Goal: Information Seeking & Learning: Understand process/instructions

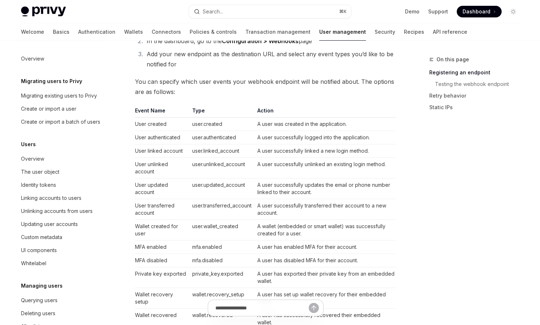
scroll to position [85, 0]
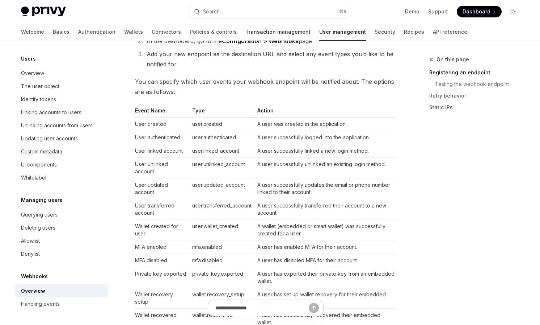
click at [246, 31] on link "Transaction management" at bounding box center [278, 31] width 65 height 17
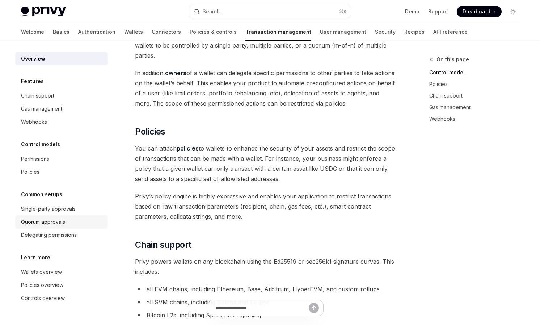
scroll to position [127, 0]
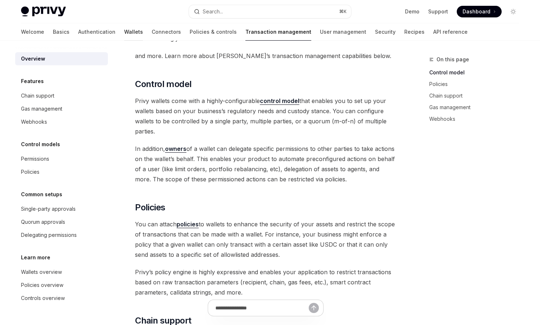
click at [124, 34] on link "Wallets" at bounding box center [133, 31] width 19 height 17
type textarea "*"
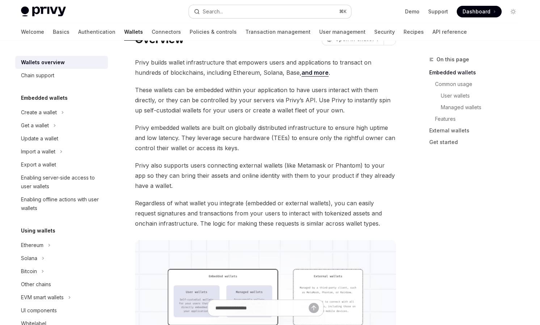
click at [238, 10] on button "Search... ⌘ K" at bounding box center [270, 11] width 162 height 13
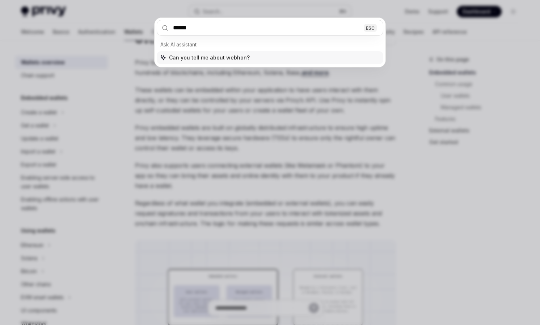
type input "*******"
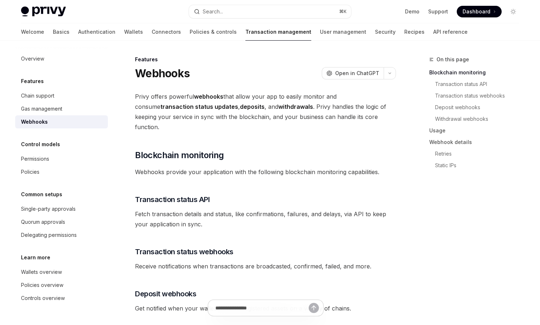
click at [243, 0] on div "Privy Docs home page Search... ⌘ K Demo Support Dashboard Dashboard Search..." at bounding box center [270, 11] width 498 height 23
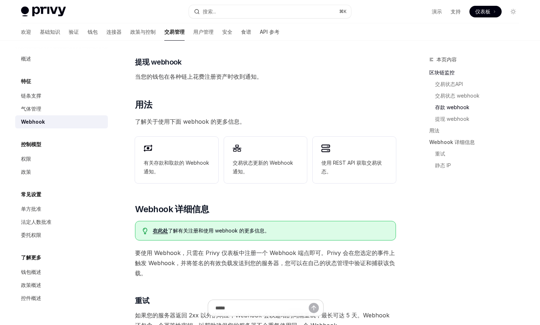
scroll to position [247, 0]
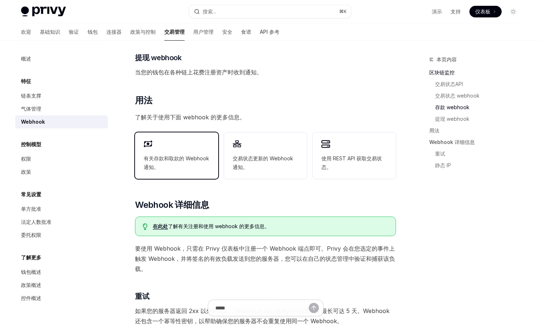
click at [182, 167] on span "有关存款和取款的 Webhook 通知。" at bounding box center [177, 162] width 66 height 17
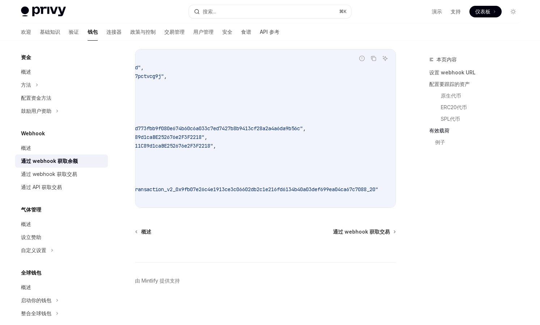
scroll to position [280, 0]
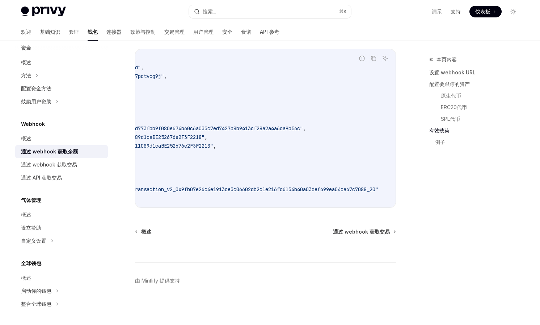
click at [214, 228] on div "概述 通过 webhook 获取交易" at bounding box center [265, 231] width 261 height 7
click at [54, 163] on font "通过 webhook 获取交易" at bounding box center [49, 164] width 56 height 6
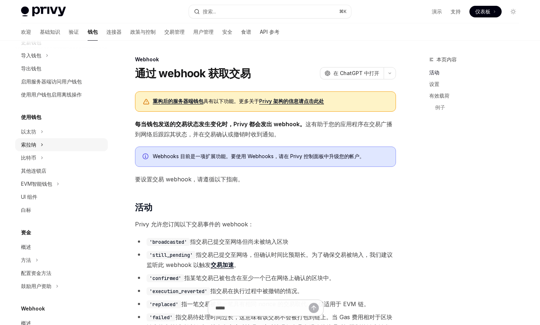
scroll to position [101, 0]
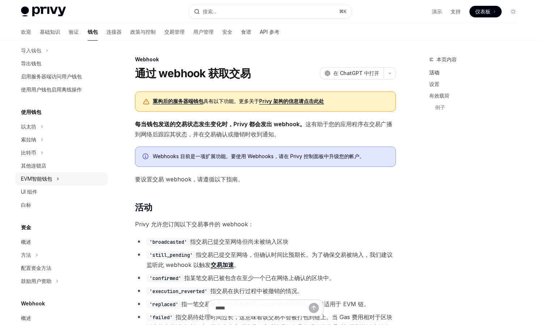
click at [50, 176] on font "EVM智能钱包" at bounding box center [36, 178] width 31 height 6
type textarea "*"
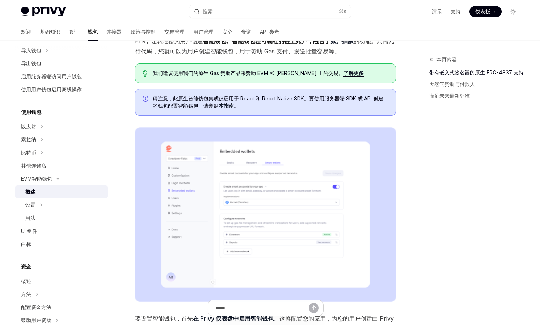
scroll to position [57, 0]
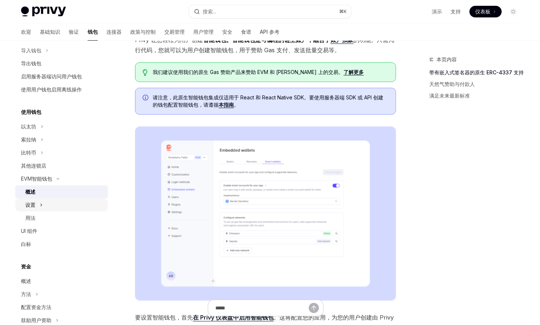
click at [66, 204] on div "设置" at bounding box center [61, 204] width 93 height 13
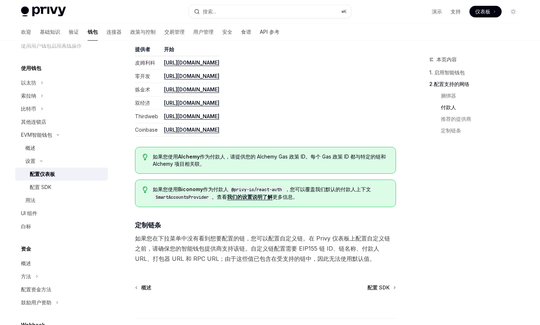
scroll to position [804, 0]
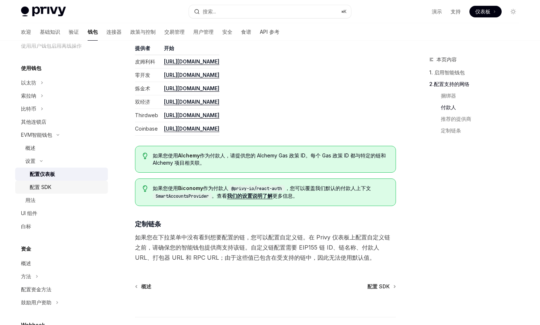
click at [49, 187] on font "配置 SDK" at bounding box center [41, 187] width 22 height 6
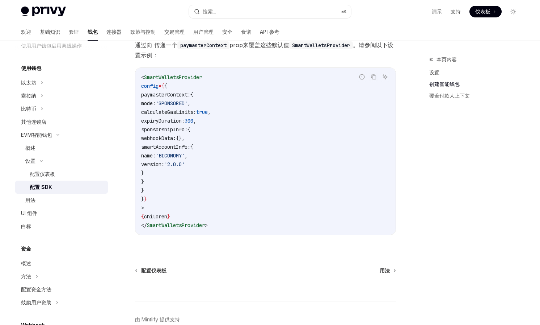
scroll to position [572, 0]
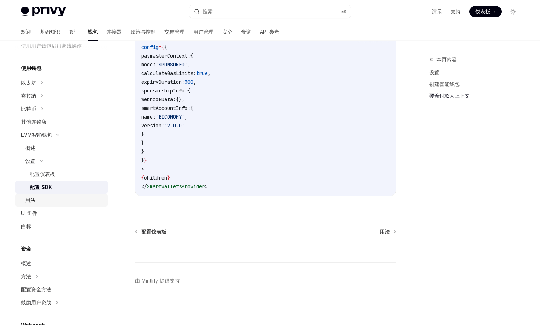
click at [51, 202] on div "用法" at bounding box center [64, 200] width 78 height 9
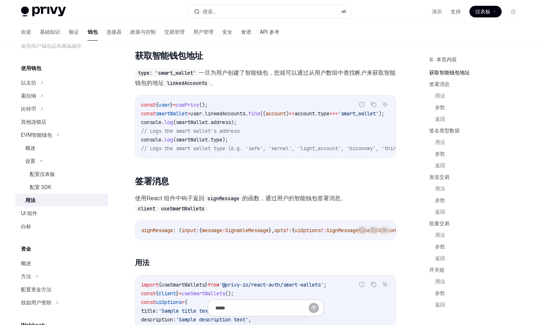
scroll to position [109, 0]
click at [239, 113] on span "linkedAccounts" at bounding box center [225, 114] width 41 height 7
copy span "linkedAccounts"
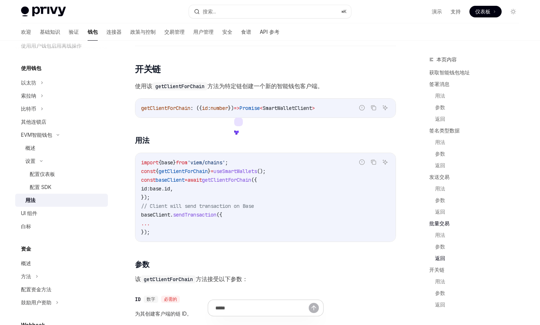
scroll to position [1994, 0]
click at [241, 35] on link "食谱" at bounding box center [246, 31] width 10 height 17
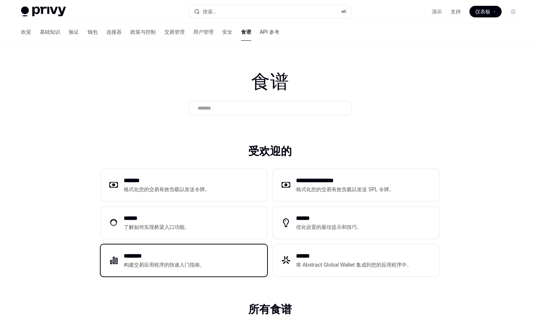
click at [230, 258] on div "******** 构建交易应用程序的快速入门指南。" at bounding box center [184, 260] width 167 height 32
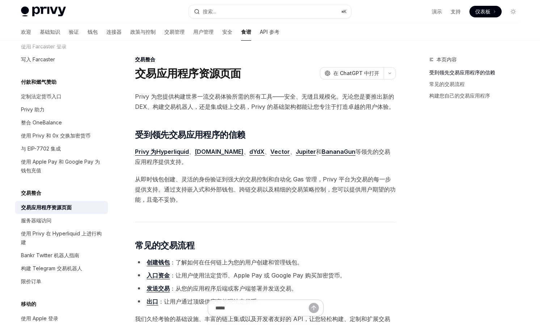
scroll to position [518, 0]
click at [63, 127] on link "整合 OneBalance" at bounding box center [61, 122] width 93 height 13
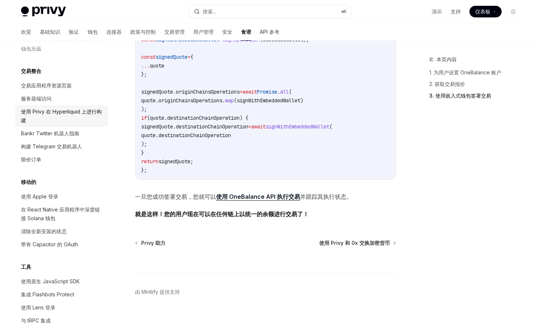
scroll to position [644, 0]
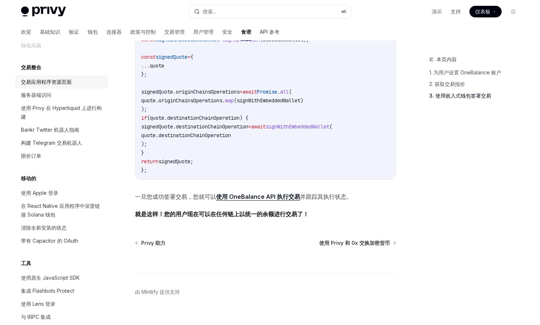
click at [65, 84] on font "交易应用程序资源页面" at bounding box center [46, 82] width 51 height 6
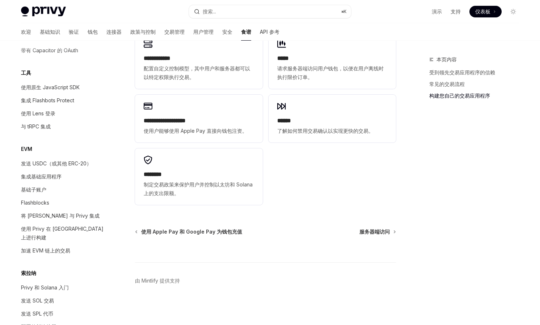
scroll to position [838, 0]
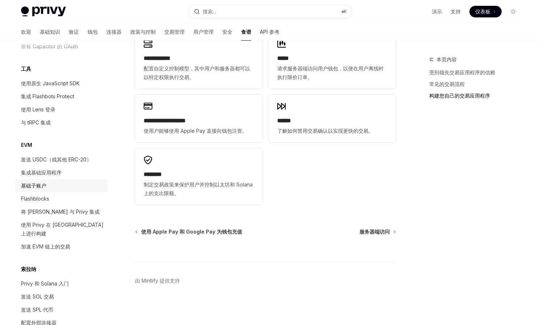
click at [55, 185] on div "基础子账户" at bounding box center [62, 185] width 83 height 9
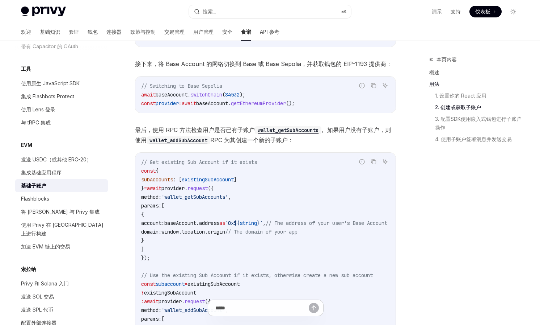
scroll to position [695, 0]
click at [213, 185] on code "// Get existing Sub Account if it exists const { subAccounts : [ existingSubAcc…" at bounding box center [273, 300] width 264 height 287
click at [137, 238] on div "// Get existing Sub Account if it exists const { subAccounts : [ existingSubAcc…" at bounding box center [265, 300] width 260 height 297
click at [61, 175] on font "集成基础应用程序" at bounding box center [41, 172] width 41 height 6
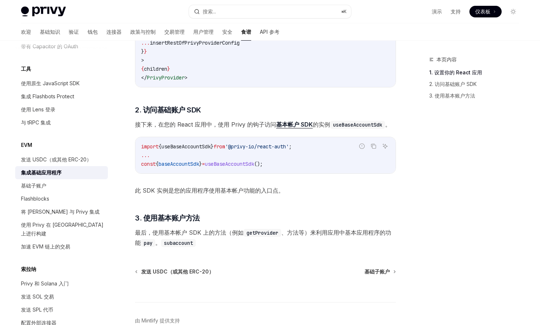
scroll to position [270, 0]
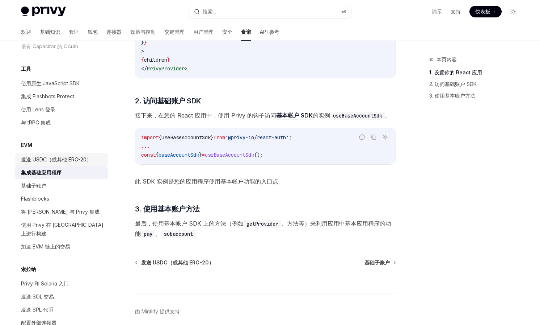
click at [80, 157] on font "发送 USDC（或其他 ERC-20）" at bounding box center [56, 159] width 71 height 6
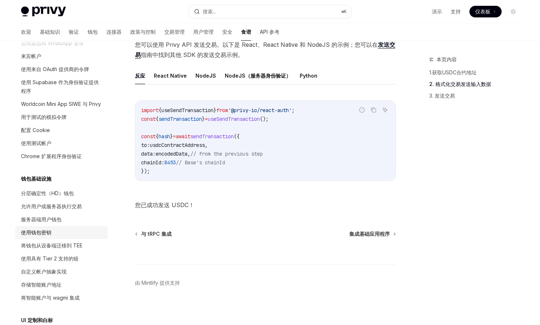
scroll to position [57, 0]
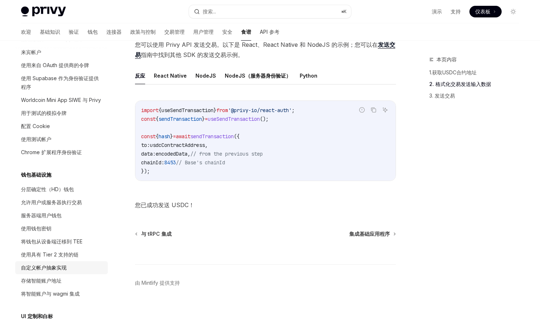
click at [54, 271] on div "自定义帐户抽象实现" at bounding box center [44, 267] width 46 height 9
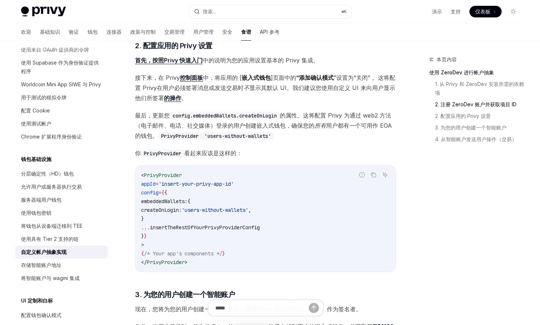
scroll to position [343, 0]
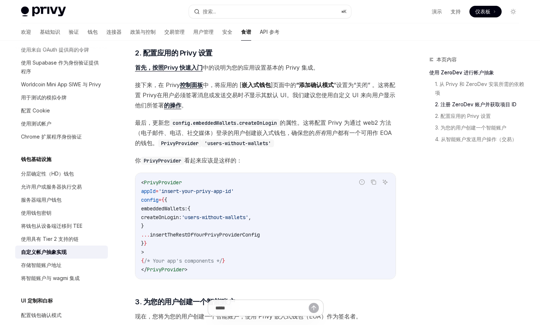
click at [207, 238] on span "insertTheRestOfYourPrivyProviderConfig" at bounding box center [205, 234] width 110 height 7
copy span "insertTheRestOfYourPrivyProviderConfig"
click at [198, 224] on code "< PrivyProvider appId = 'insert-your-privy-app-id' config = { { embeddedWallets…" at bounding box center [265, 226] width 249 height 96
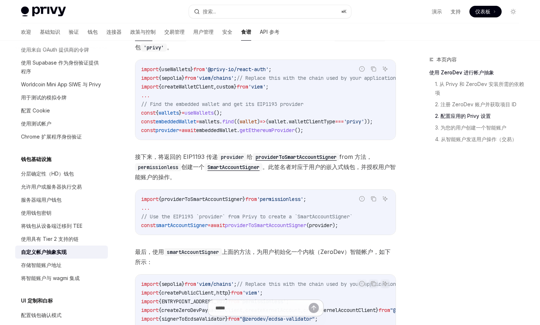
scroll to position [659, 0]
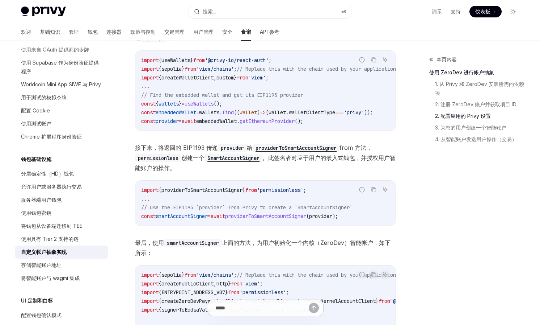
click at [203, 219] on span "smartAccountSigner" at bounding box center [182, 216] width 52 height 7
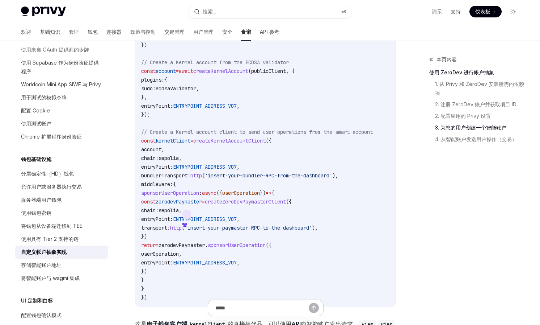
scroll to position [1048, 0]
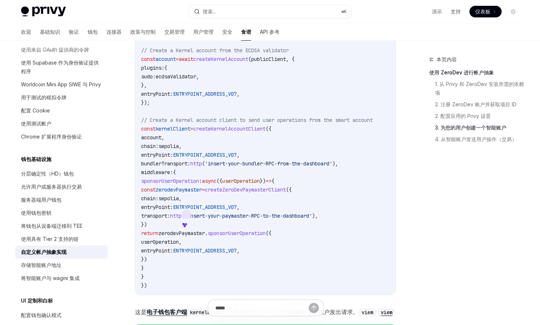
click at [159, 201] on span "chain:" at bounding box center [149, 198] width 17 height 7
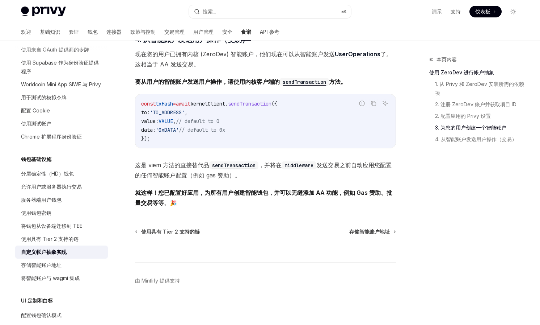
scroll to position [1385, 0]
click at [61, 269] on div "存储智能账户地址" at bounding box center [41, 264] width 41 height 9
type textarea "*"
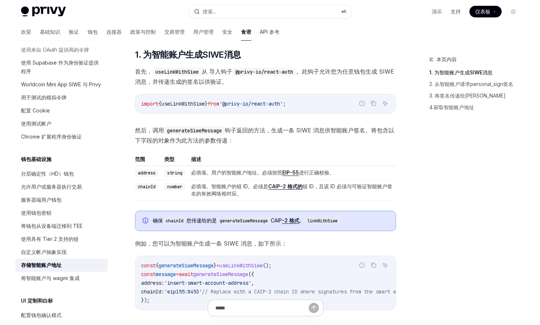
scroll to position [186, 0]
click at [192, 103] on span "useLinkWithSiwe" at bounding box center [183, 104] width 43 height 7
copy span "useLinkWithSiwe"
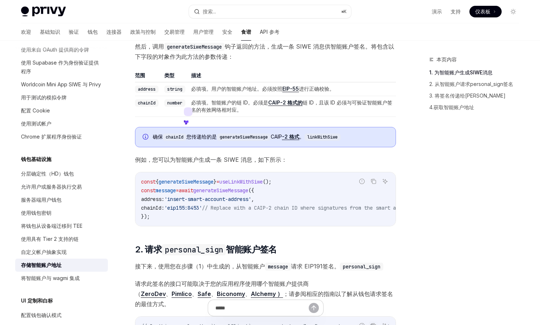
scroll to position [272, 0]
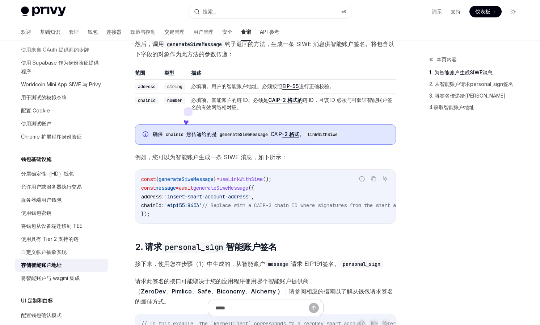
click at [230, 189] on span "generateSiweMessage" at bounding box center [220, 187] width 55 height 7
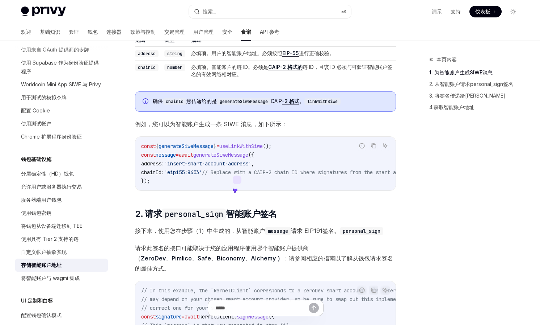
scroll to position [322, 0]
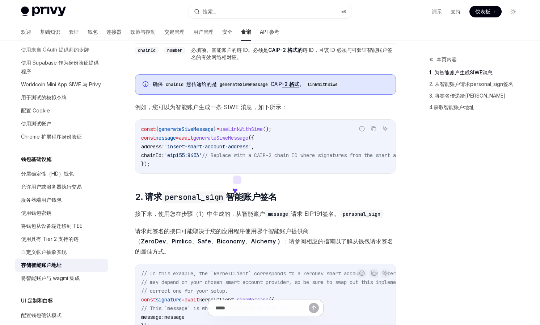
click at [209, 214] on font "接下来，使用您在步骤（1）中生成的，" at bounding box center [185, 213] width 101 height 7
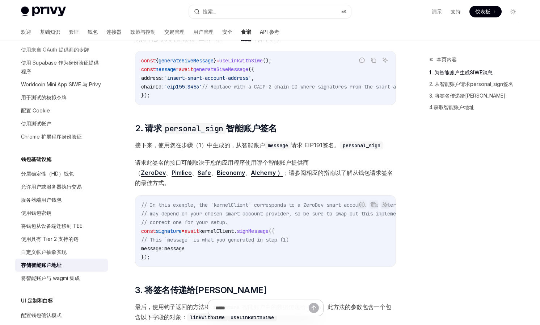
scroll to position [396, 0]
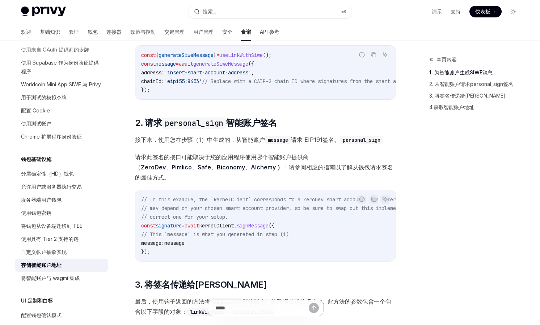
click at [265, 229] on span "signMessage" at bounding box center [253, 225] width 32 height 7
copy span "signMessage"
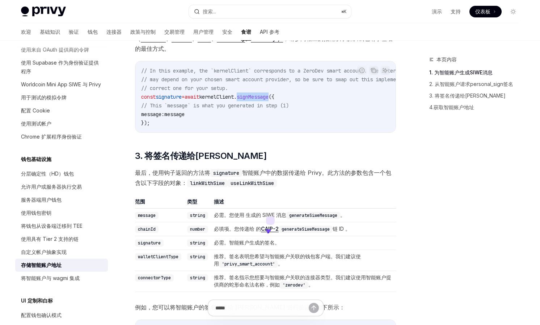
scroll to position [526, 0]
